Goal: Transaction & Acquisition: Purchase product/service

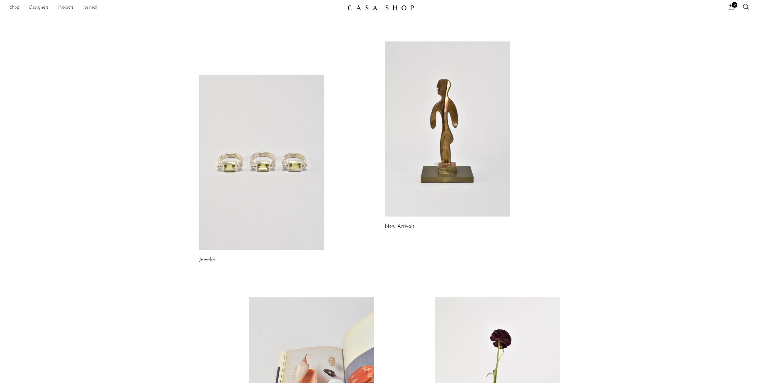
scroll to position [4, 0]
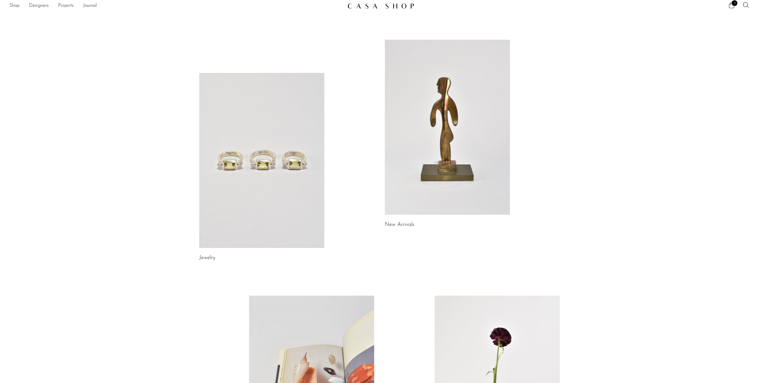
click at [391, 7] on img at bounding box center [381, 6] width 67 height 6
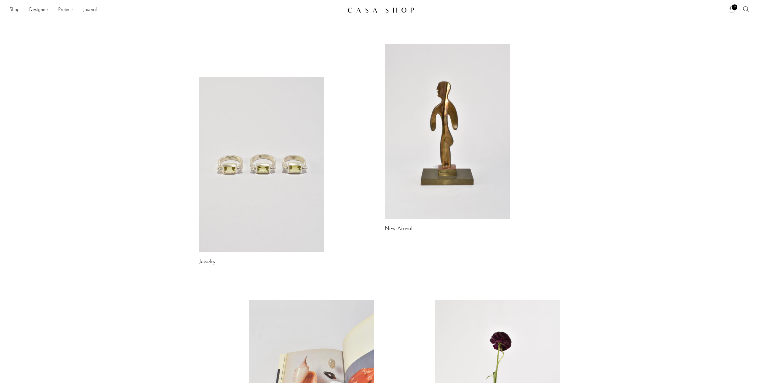
scroll to position [193, 0]
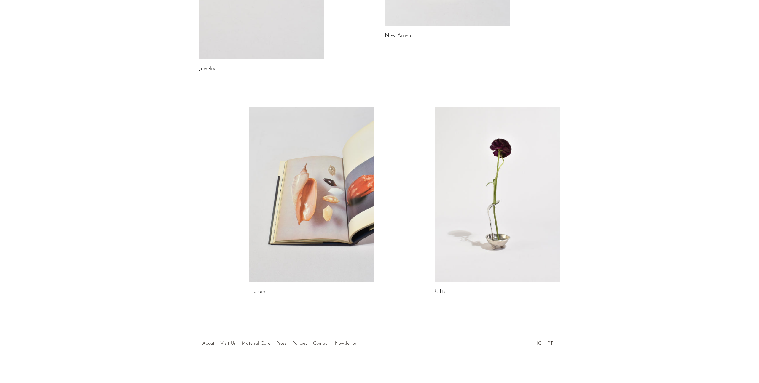
click at [323, 345] on div at bounding box center [380, 337] width 114 height 21
click at [321, 343] on link "Contact" at bounding box center [321, 344] width 16 height 5
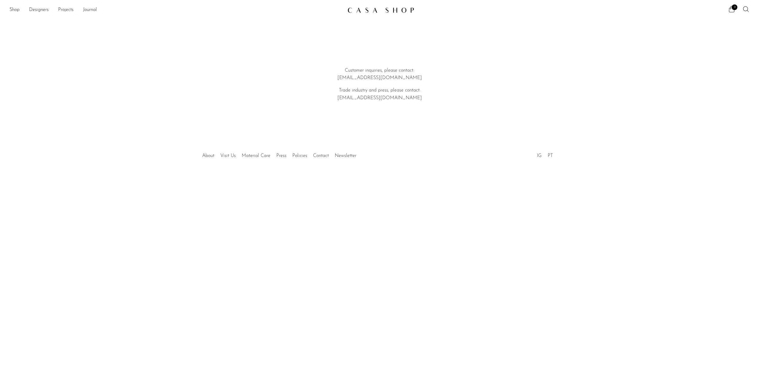
click at [381, 77] on p "Customer inquiries, please contact: hello@shopcasashop.com" at bounding box center [380, 74] width 170 height 15
copy div "hello@shopcasashop.com"
click at [730, 8] on icon at bounding box center [731, 9] width 7 height 7
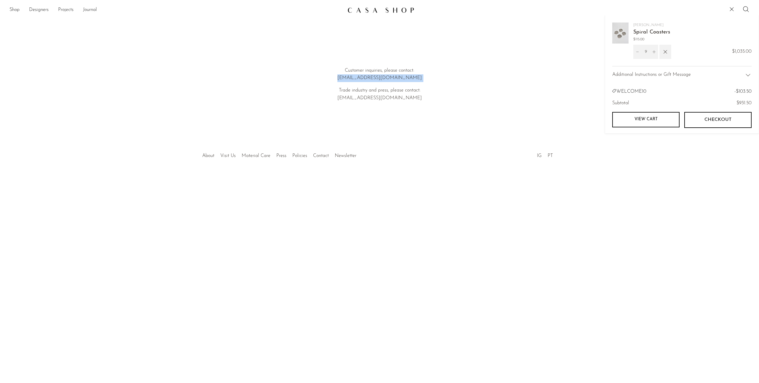
click at [641, 122] on link "View cart" at bounding box center [645, 119] width 67 height 15
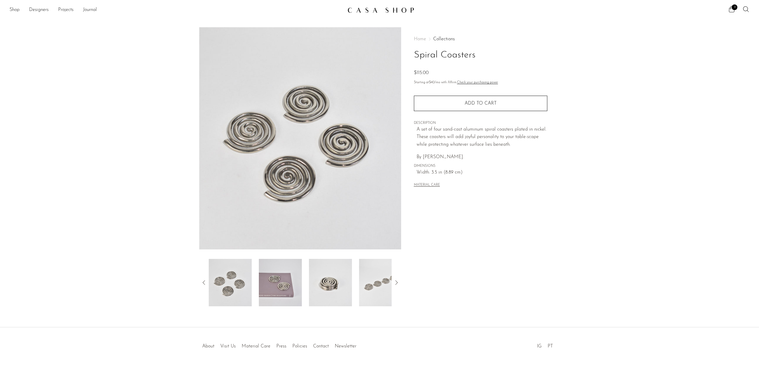
click at [451, 55] on h1 "Spiral Coasters" at bounding box center [480, 55] width 133 height 15
copy div "Spiral Coasters"
click at [285, 280] on img at bounding box center [280, 282] width 43 height 47
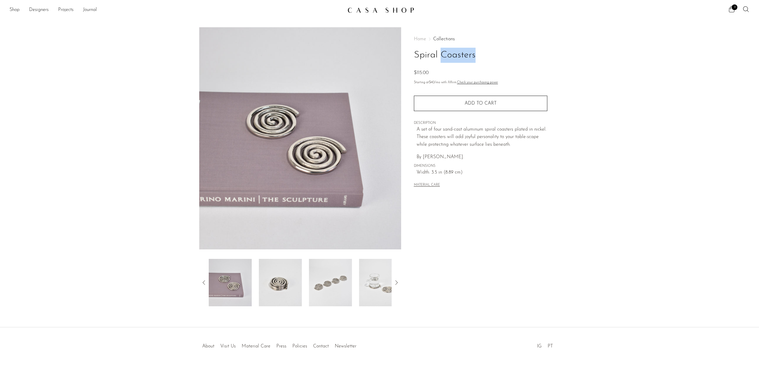
click at [280, 286] on img at bounding box center [280, 282] width 43 height 47
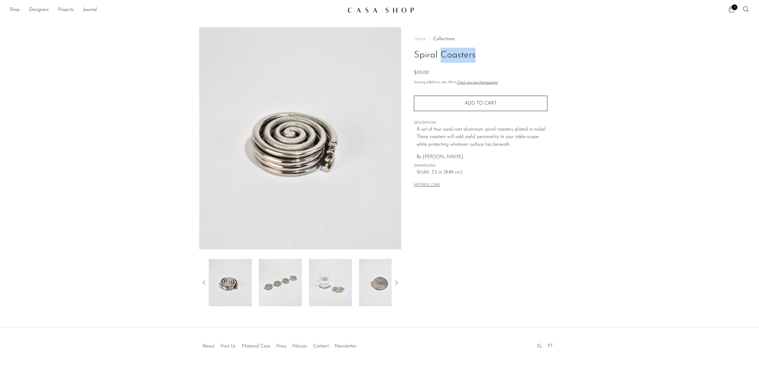
click at [284, 285] on img at bounding box center [280, 282] width 43 height 47
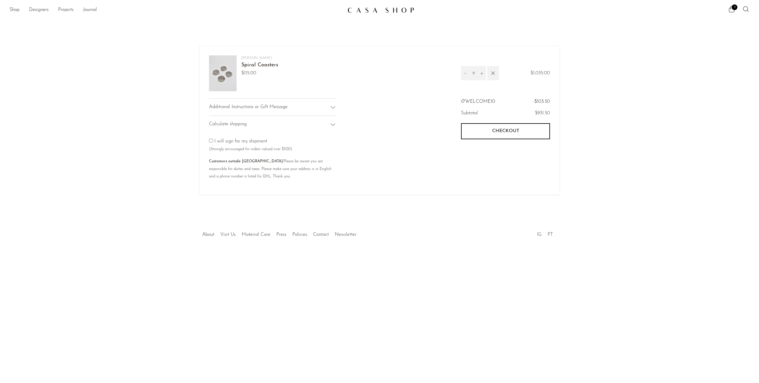
click at [255, 107] on span "Additional Instructions or Gift Message" at bounding box center [248, 107] width 79 height 8
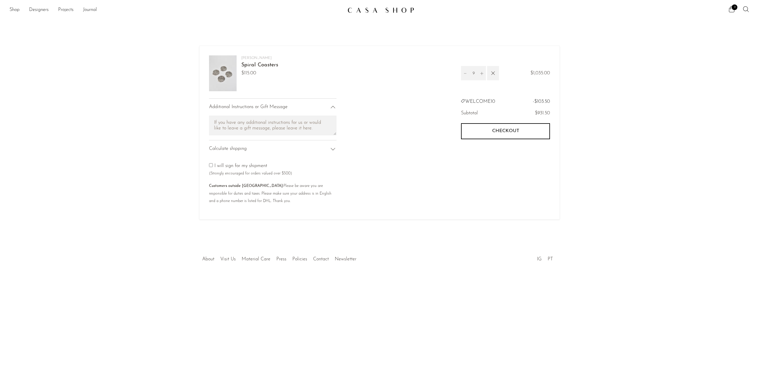
click at [242, 143] on div "Calculate shipping" at bounding box center [272, 148] width 127 height 17
